Goal: Information Seeking & Learning: Learn about a topic

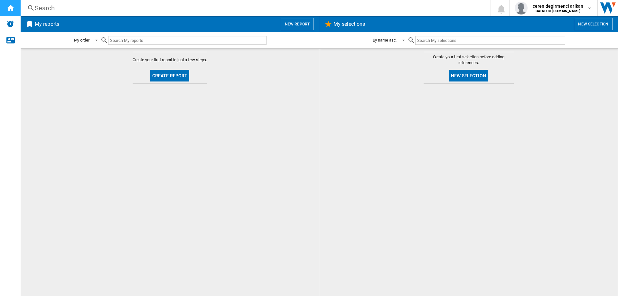
click at [9, 8] on ng-md-icon "Home" at bounding box center [10, 8] width 8 height 8
click at [11, 21] on img "Alerts" at bounding box center [10, 24] width 8 height 8
click at [520, 149] on div at bounding box center [469, 190] width 286 height 206
click at [39, 5] on div "Search" at bounding box center [254, 8] width 439 height 9
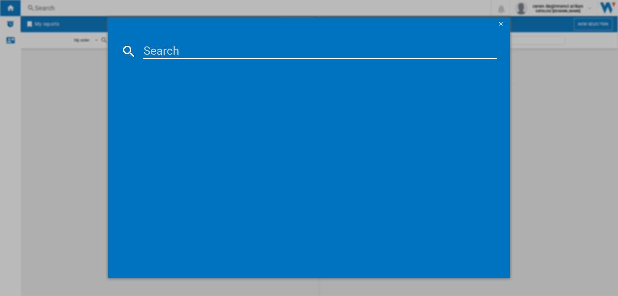
click at [148, 45] on input at bounding box center [320, 50] width 354 height 15
paste input "• DII 10D B"
click at [165, 50] on input "• DII 10D B" at bounding box center [320, 50] width 354 height 15
type input "DII 10D B"
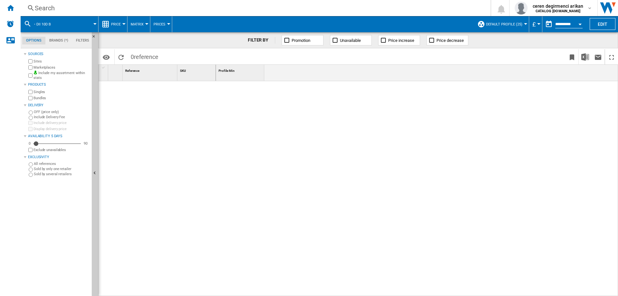
click at [29, 22] on md-icon at bounding box center [28, 24] width 8 height 8
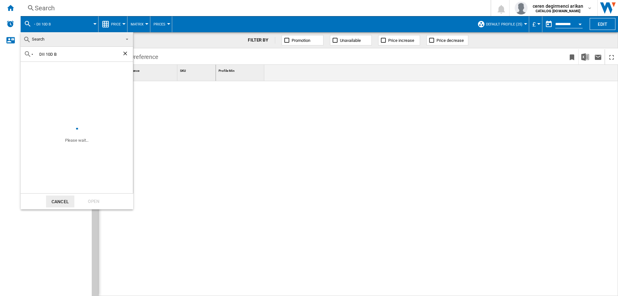
click at [49, 10] on md-backdrop at bounding box center [309, 148] width 618 height 296
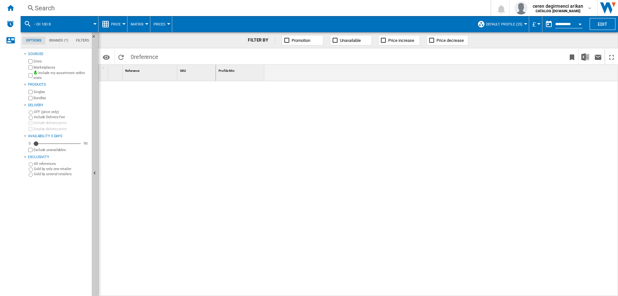
click at [56, 5] on div "Search" at bounding box center [254, 8] width 439 height 9
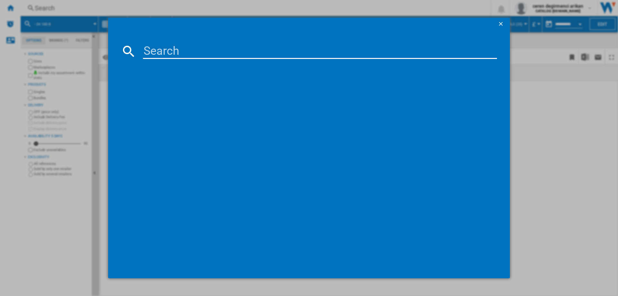
click at [153, 49] on input at bounding box center [320, 50] width 354 height 15
paste input "• DII 10D B"
click at [165, 50] on input "• DII 10D B" at bounding box center [320, 50] width 354 height 15
type input "DII 10D B"
click at [161, 92] on div "INDESIT DII10DB BLACK" at bounding box center [314, 93] width 348 height 6
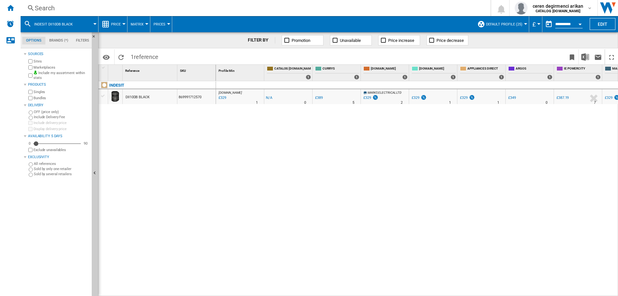
click at [161, 23] on span "Prices" at bounding box center [160, 24] width 12 height 4
click at [137, 26] on md-backdrop at bounding box center [309, 148] width 618 height 296
click at [118, 24] on span "Price" at bounding box center [116, 24] width 10 height 4
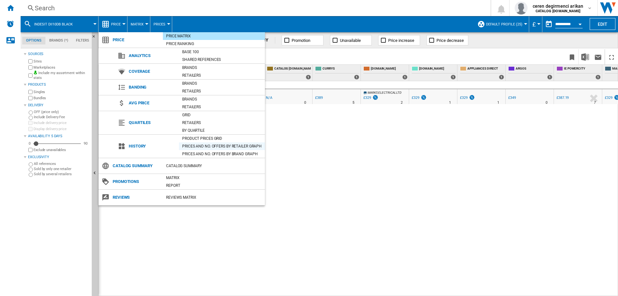
click at [214, 145] on div "Prices and No. offers by retailer graph" at bounding box center [222, 146] width 86 height 6
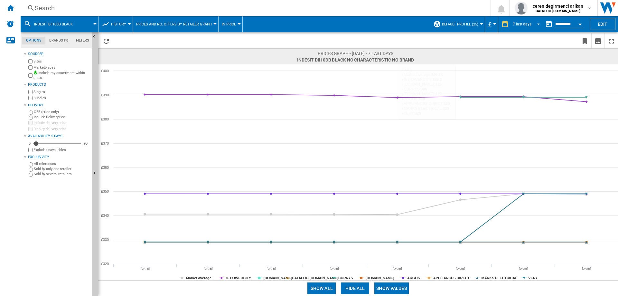
click at [536, 25] on span "REPORTS.WIZARD.STEPS.REPORT.STEPS.REPORT_OPTIONS.PERIOD: 7 last days" at bounding box center [537, 24] width 8 height 6
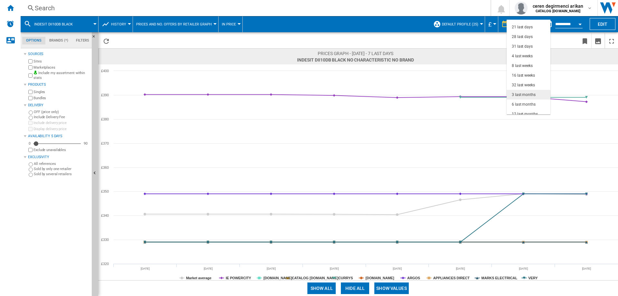
scroll to position [41, 0]
click at [529, 92] on div "6 last months" at bounding box center [524, 90] width 24 height 5
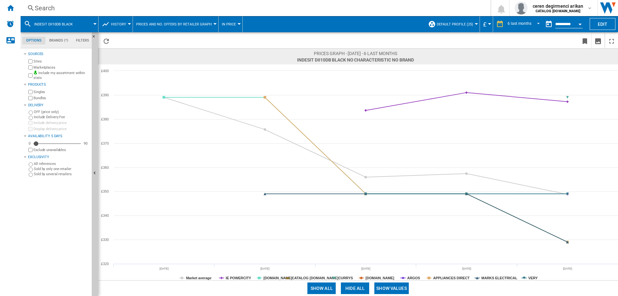
click at [52, 24] on span "INDESIT DII10DB BLACK" at bounding box center [53, 24] width 39 height 4
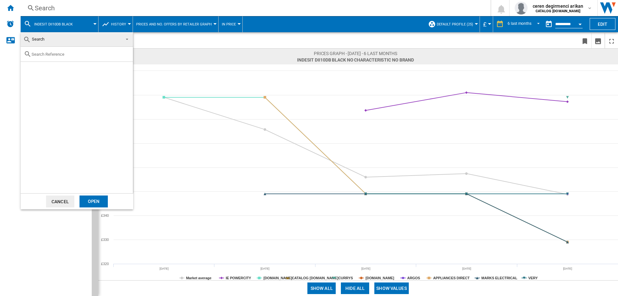
click at [70, 52] on input "text" at bounding box center [81, 54] width 98 height 5
paste input "DUI 10D B"
type input "DUI 10D B"
click at [82, 71] on div "INDESIT DUI10DB BLACK" at bounding box center [87, 69] width 89 height 6
click at [102, 199] on div "Open" at bounding box center [94, 201] width 28 height 12
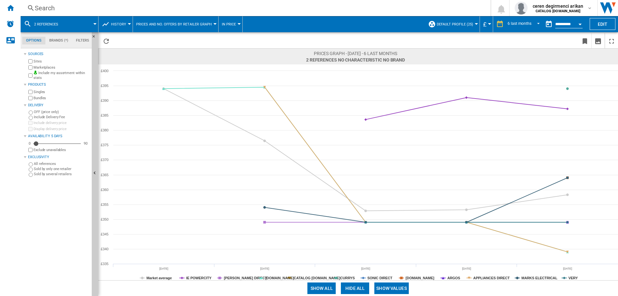
click at [56, 24] on span "2 references" at bounding box center [46, 24] width 24 height 4
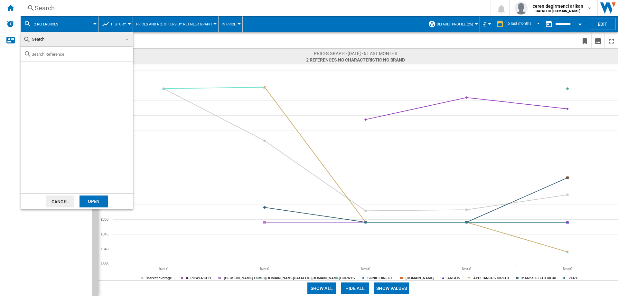
click at [61, 53] on input "text" at bounding box center [81, 54] width 98 height 5
click at [24, 24] on md-backdrop at bounding box center [309, 148] width 618 height 296
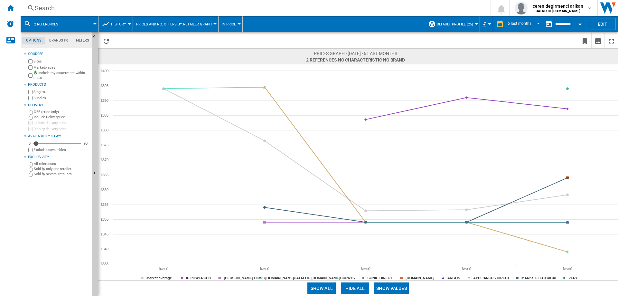
click at [29, 22] on md-icon at bounding box center [28, 24] width 8 height 8
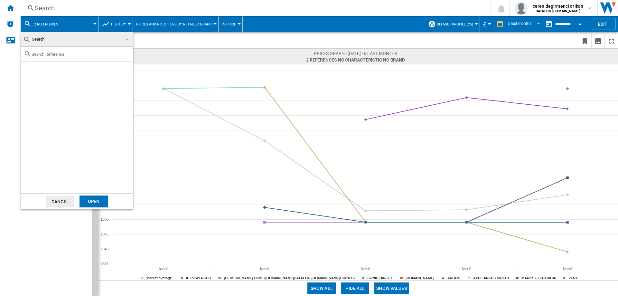
click at [63, 43] on span "Search" at bounding box center [71, 39] width 97 height 9
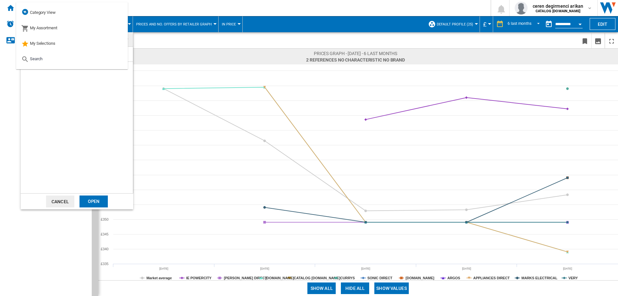
click at [171, 38] on md-backdrop at bounding box center [309, 148] width 618 height 296
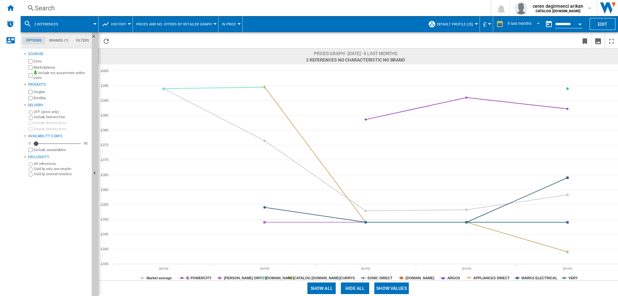
click at [35, 24] on div "2 references" at bounding box center [59, 24] width 71 height 16
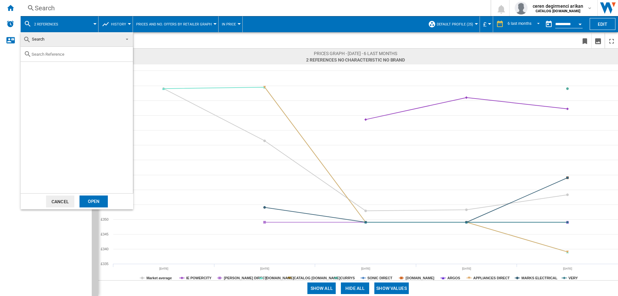
click at [268, 50] on md-backdrop at bounding box center [309, 148] width 618 height 296
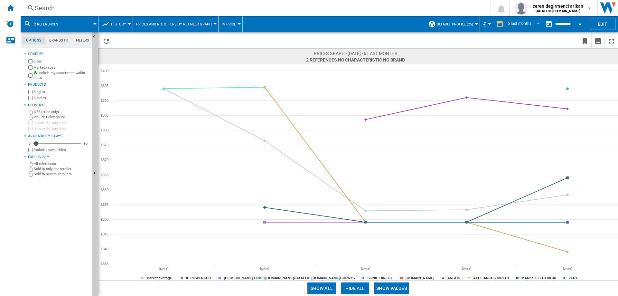
click at [89, 23] on span at bounding box center [81, 24] width 28 height 16
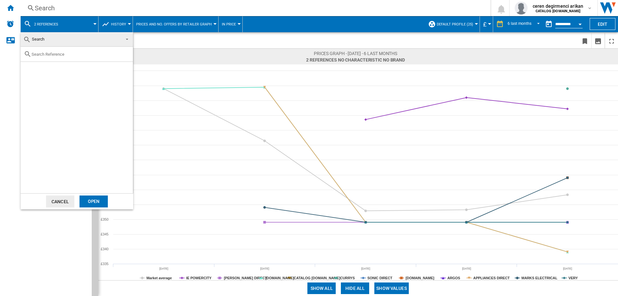
click at [61, 200] on button "Cancel" at bounding box center [60, 201] width 28 height 12
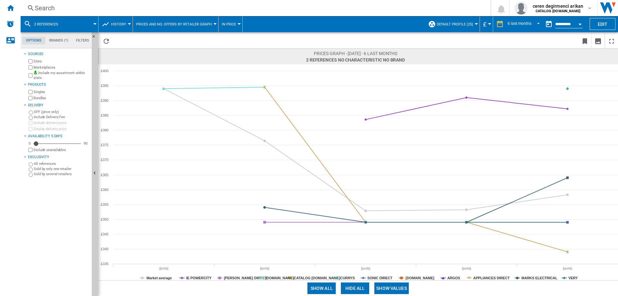
click at [72, 22] on span at bounding box center [81, 24] width 28 height 16
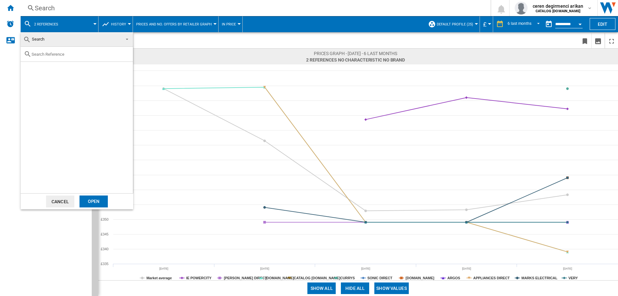
click at [91, 202] on div "Open" at bounding box center [94, 201] width 28 height 12
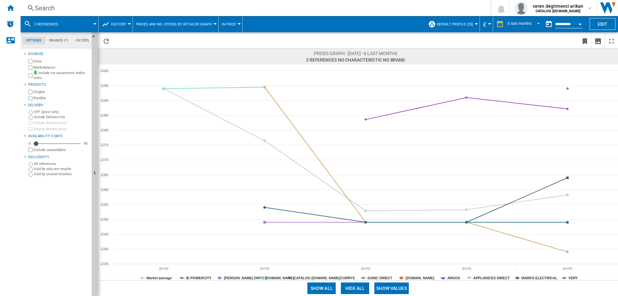
click at [28, 23] on md-icon at bounding box center [28, 24] width 8 height 8
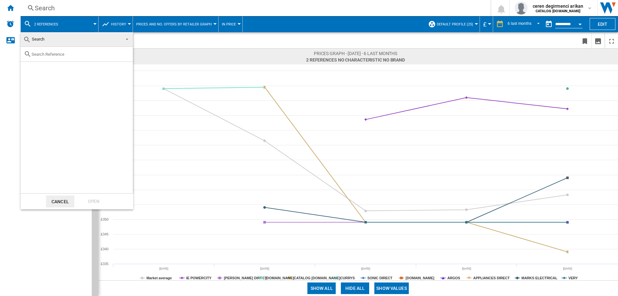
click at [34, 38] on span "Search" at bounding box center [38, 39] width 13 height 5
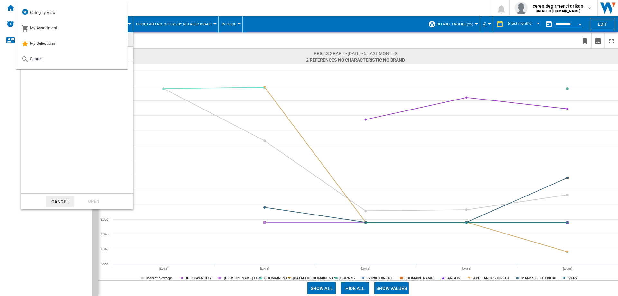
click at [43, 114] on div at bounding box center [77, 120] width 112 height 146
click at [277, 14] on md-backdrop at bounding box center [309, 148] width 618 height 296
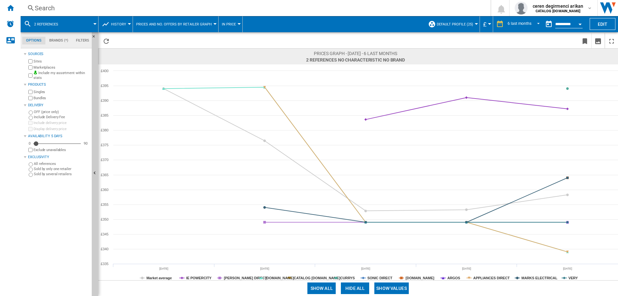
click at [94, 27] on span at bounding box center [81, 24] width 28 height 16
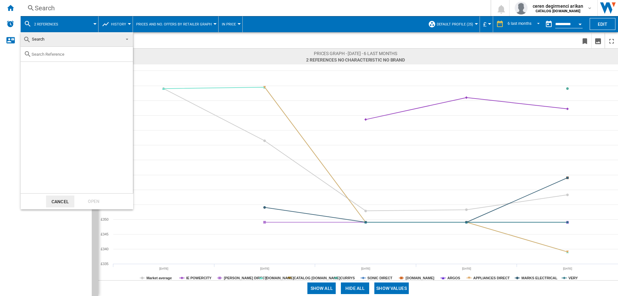
click at [85, 56] on input "text" at bounding box center [81, 54] width 98 height 5
paste input "DUI 10D IX"
type input "DUI 10D IX"
click at [125, 54] on ng-md-icon "Clear search" at bounding box center [126, 54] width 8 height 8
click at [45, 230] on md-backdrop at bounding box center [309, 148] width 618 height 296
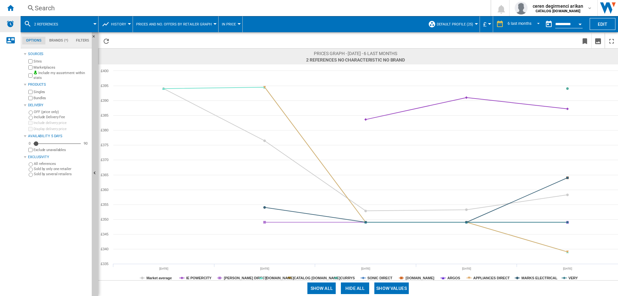
click at [7, 26] on img "Alerts" at bounding box center [10, 24] width 8 height 8
click at [90, 22] on span at bounding box center [81, 24] width 28 height 16
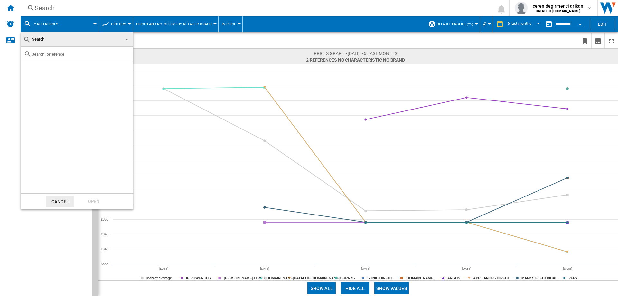
click at [126, 24] on md-backdrop at bounding box center [309, 148] width 618 height 296
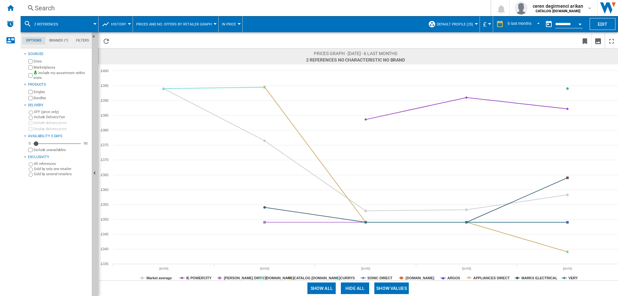
click at [126, 24] on button "History" at bounding box center [120, 24] width 18 height 16
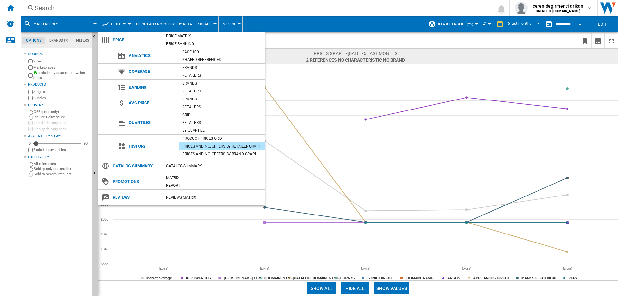
click at [364, 53] on md-backdrop at bounding box center [309, 148] width 618 height 296
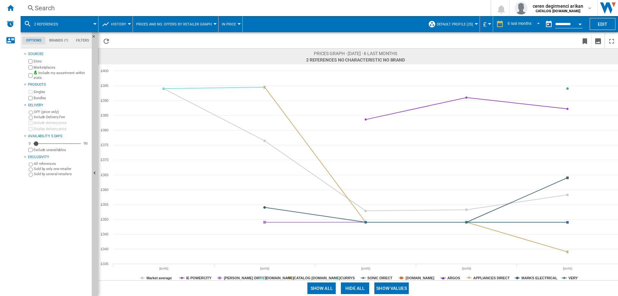
click at [49, 7] on div "Search" at bounding box center [254, 8] width 439 height 9
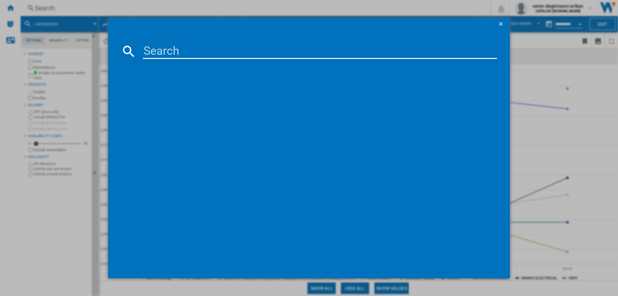
click at [167, 47] on input at bounding box center [320, 50] width 354 height 15
type input "DUI 10D IX"
click at [165, 87] on div "INDESIT DUI10DIX STAINLESS STEEL" at bounding box center [312, 93] width 370 height 14
click at [201, 94] on div "INDESIT DUI10DIX STAINLESS STEEL" at bounding box center [314, 93] width 348 height 6
